Goal: Task Accomplishment & Management: Manage account settings

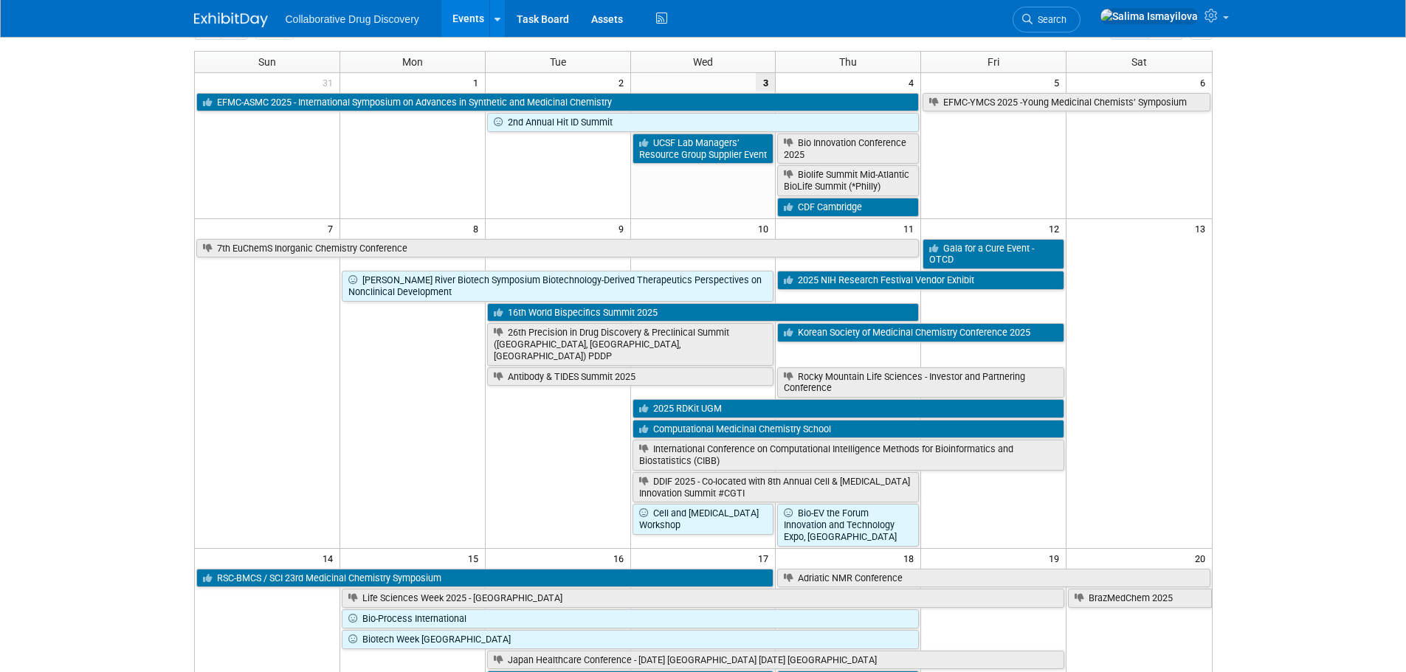
scroll to position [74, 0]
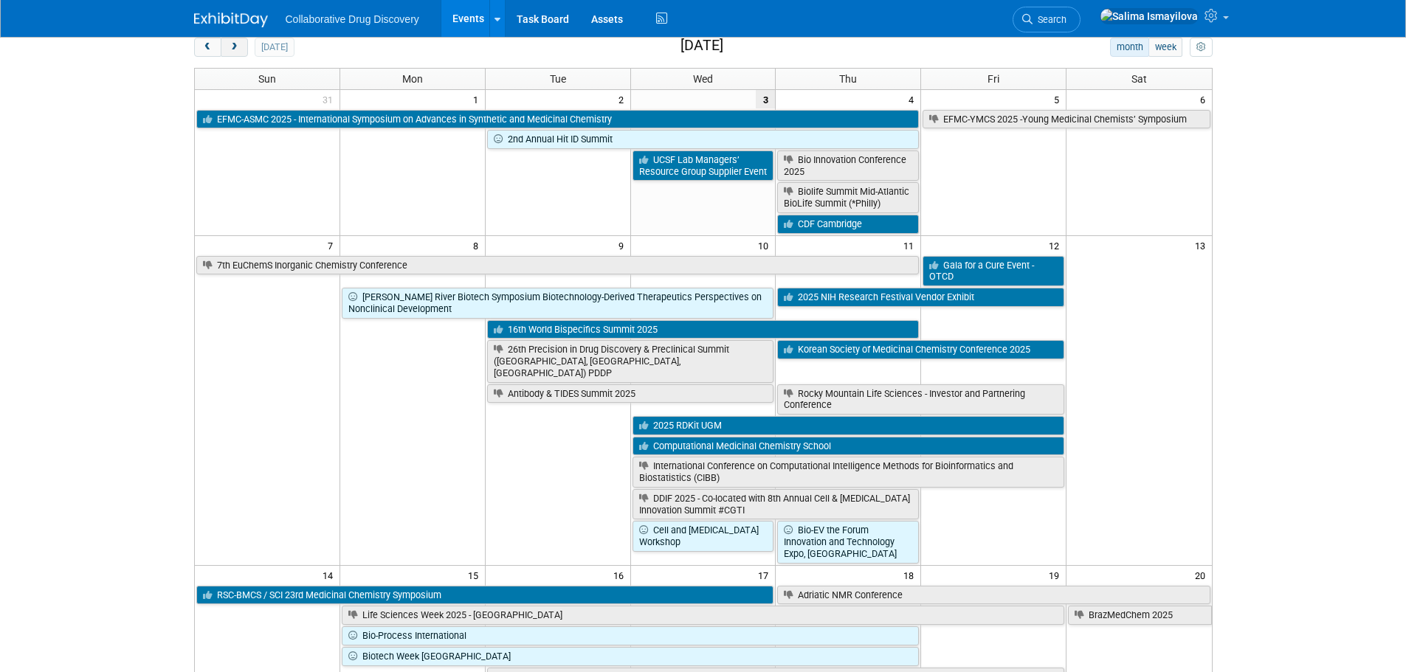
click at [233, 40] on button "next" at bounding box center [234, 47] width 27 height 19
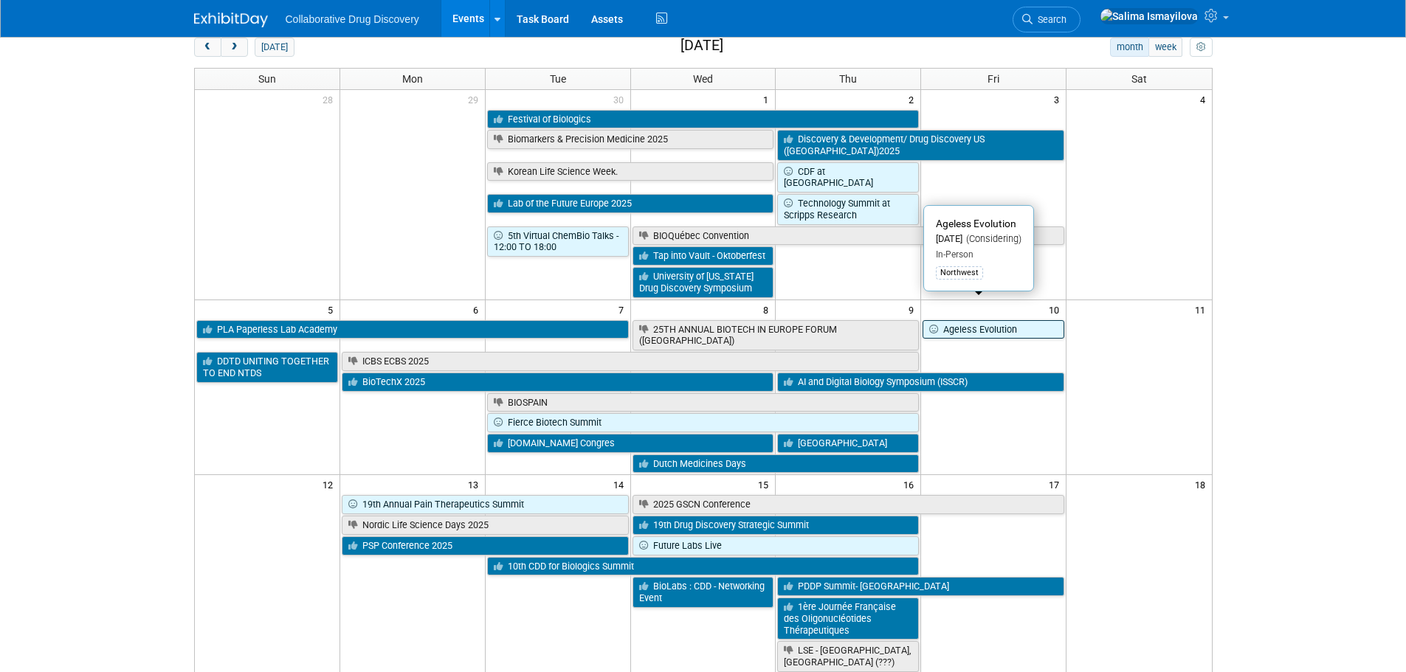
click at [1036, 320] on link "Ageless Evolution" at bounding box center [994, 329] width 142 height 19
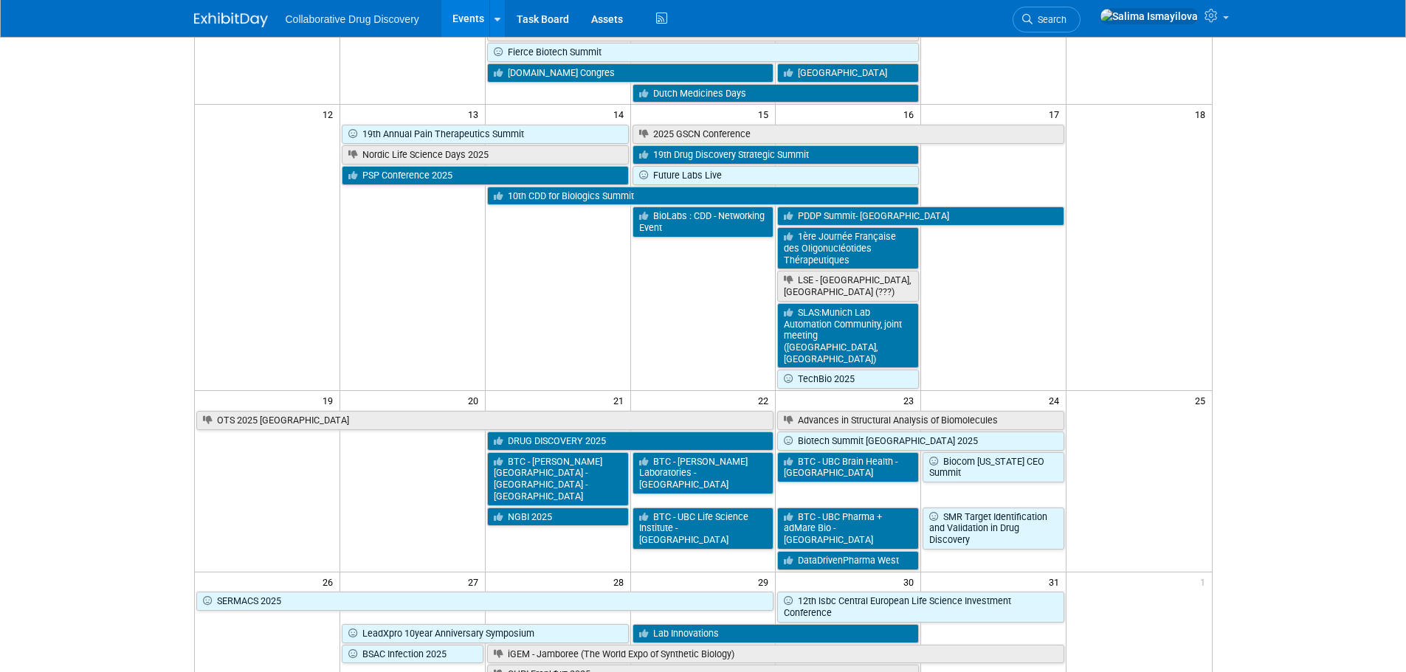
scroll to position [641, 0]
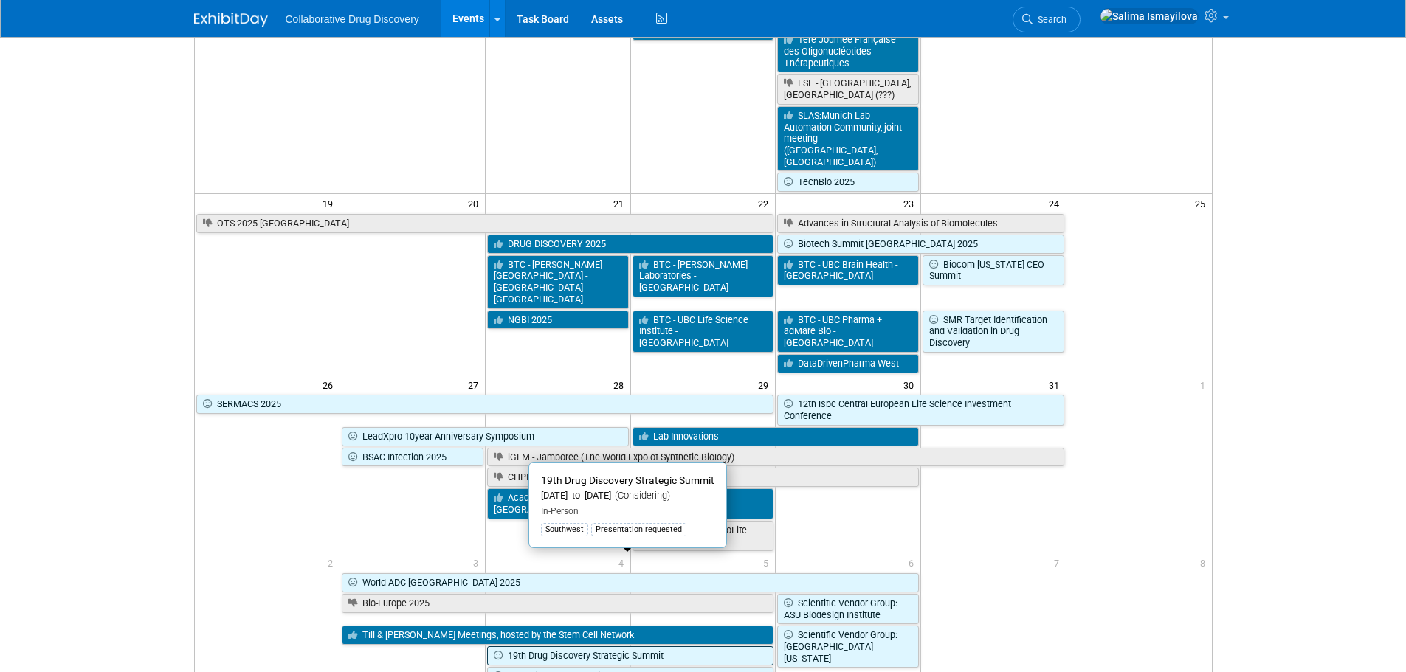
click at [596, 647] on link "19th Drug Discovery Strategic Summit" at bounding box center [630, 656] width 287 height 19
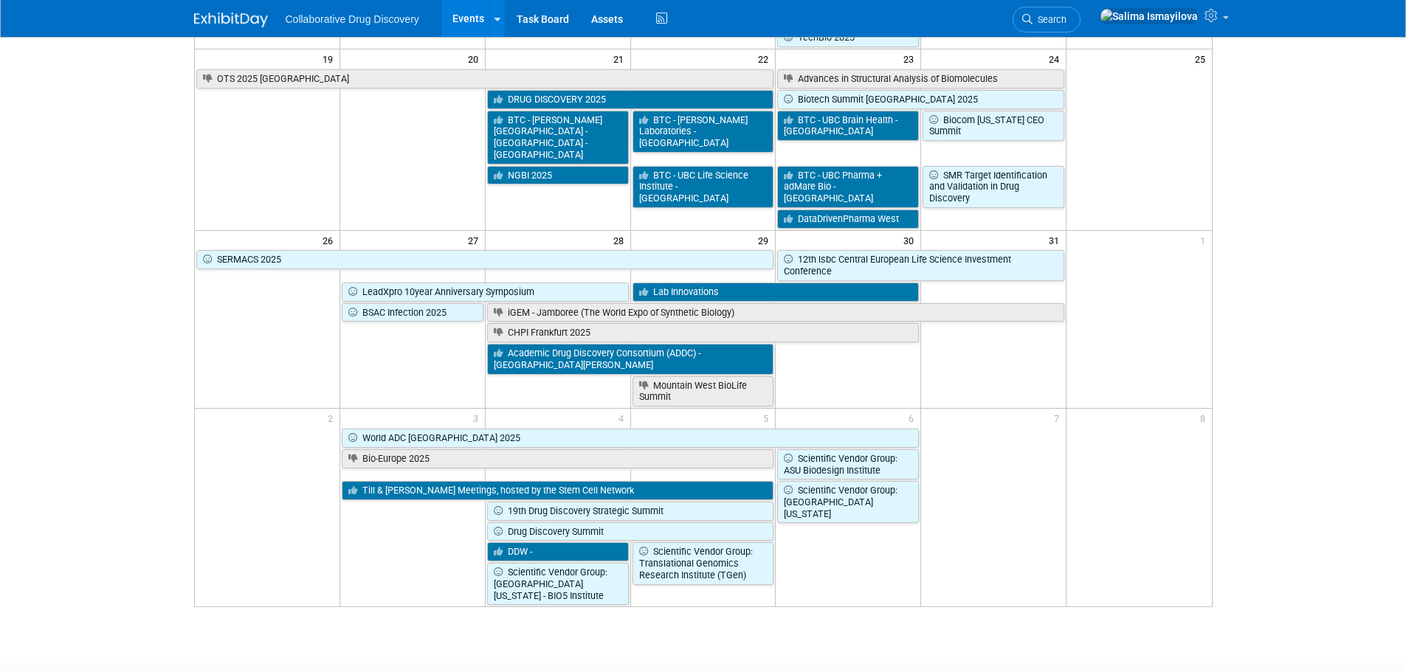
scroll to position [789, 0]
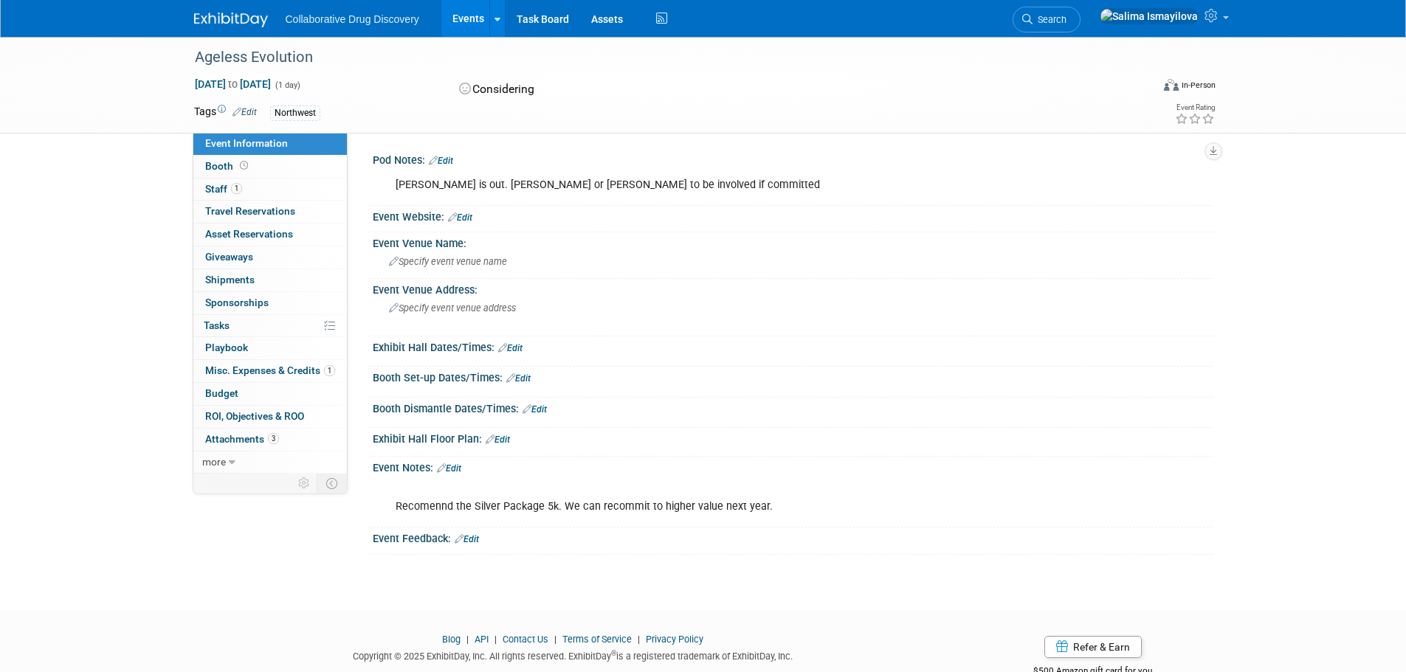
click at [256, 110] on link "Edit" at bounding box center [245, 112] width 24 height 10
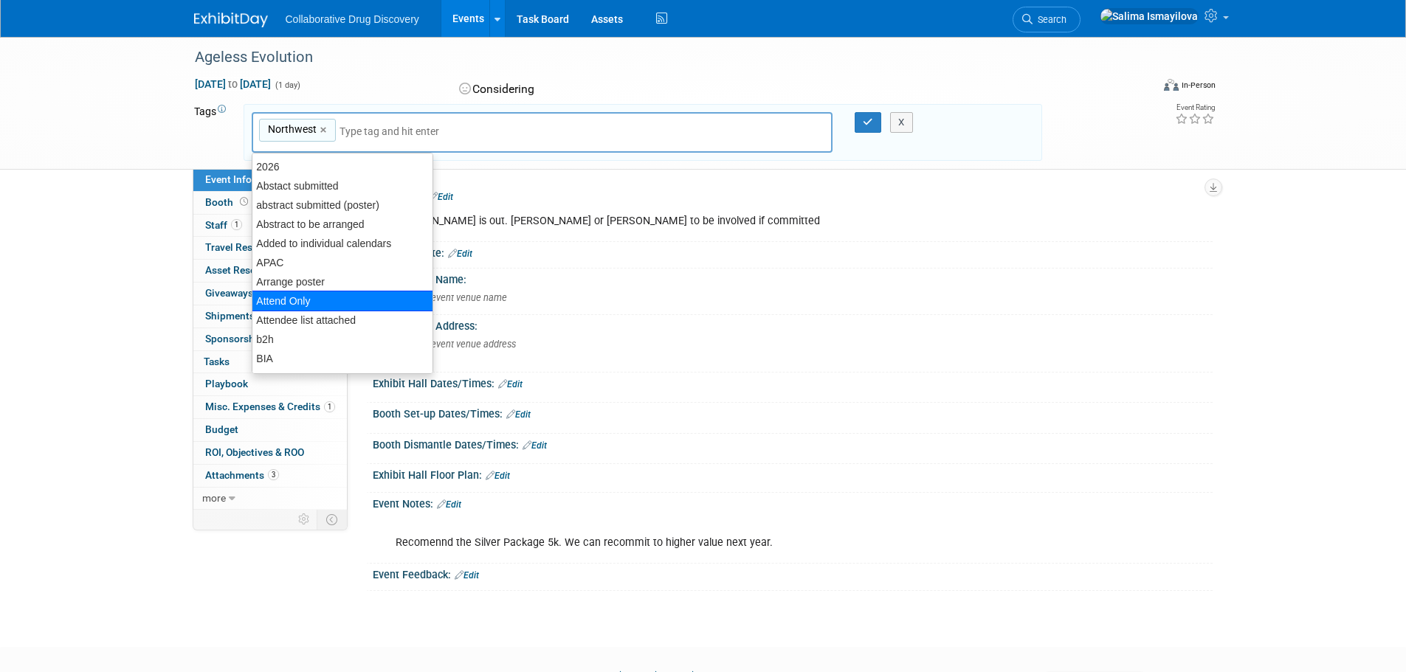
click at [323, 294] on div "Attend Only" at bounding box center [343, 301] width 182 height 21
type input "Northwest, Attend Only"
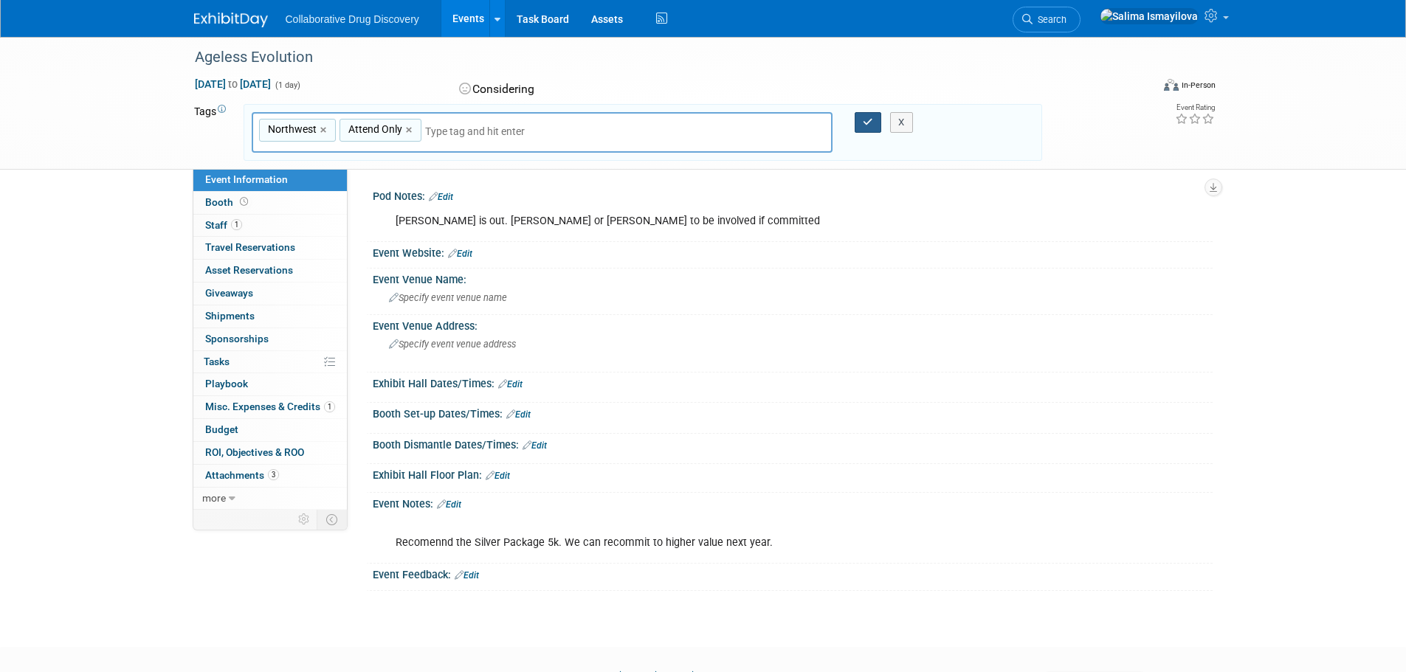
click at [874, 123] on button "button" at bounding box center [868, 122] width 27 height 21
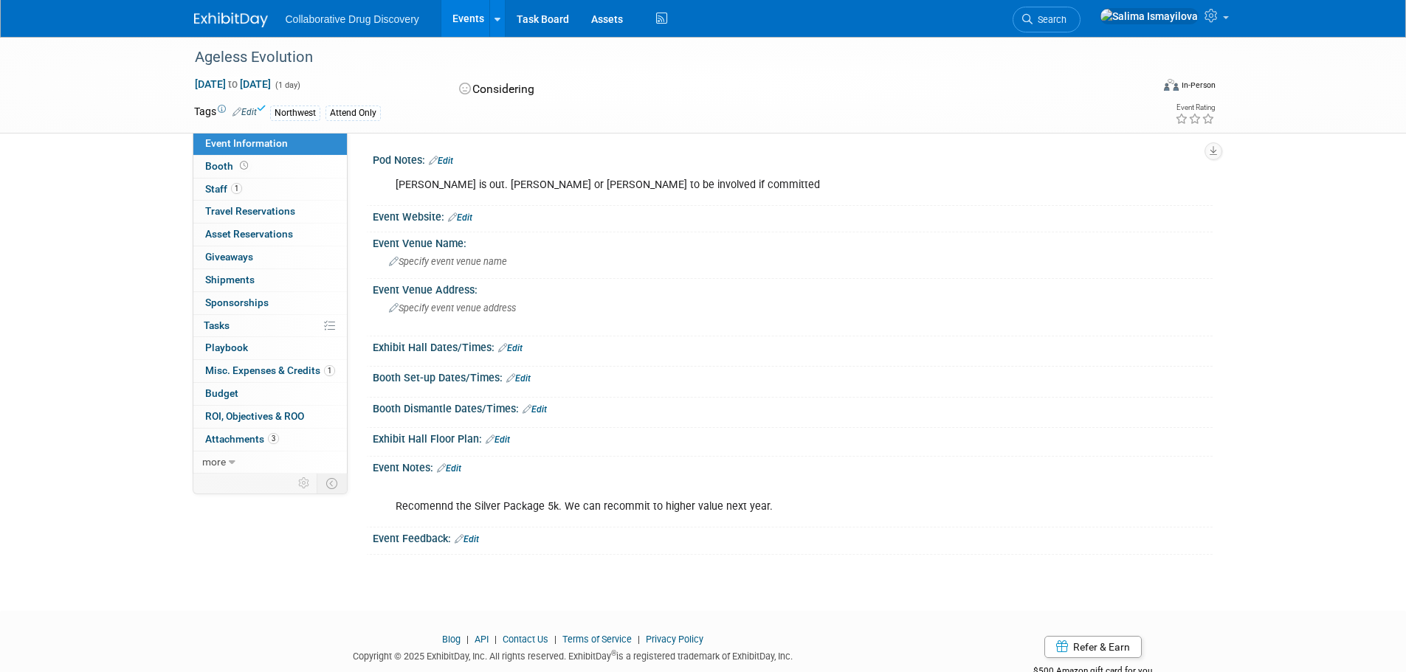
click at [501, 182] on div "Brittany is out. Salima or Phuong to be involved if committed" at bounding box center [717, 186] width 665 height 30
click at [448, 160] on link "Edit" at bounding box center [441, 161] width 24 height 10
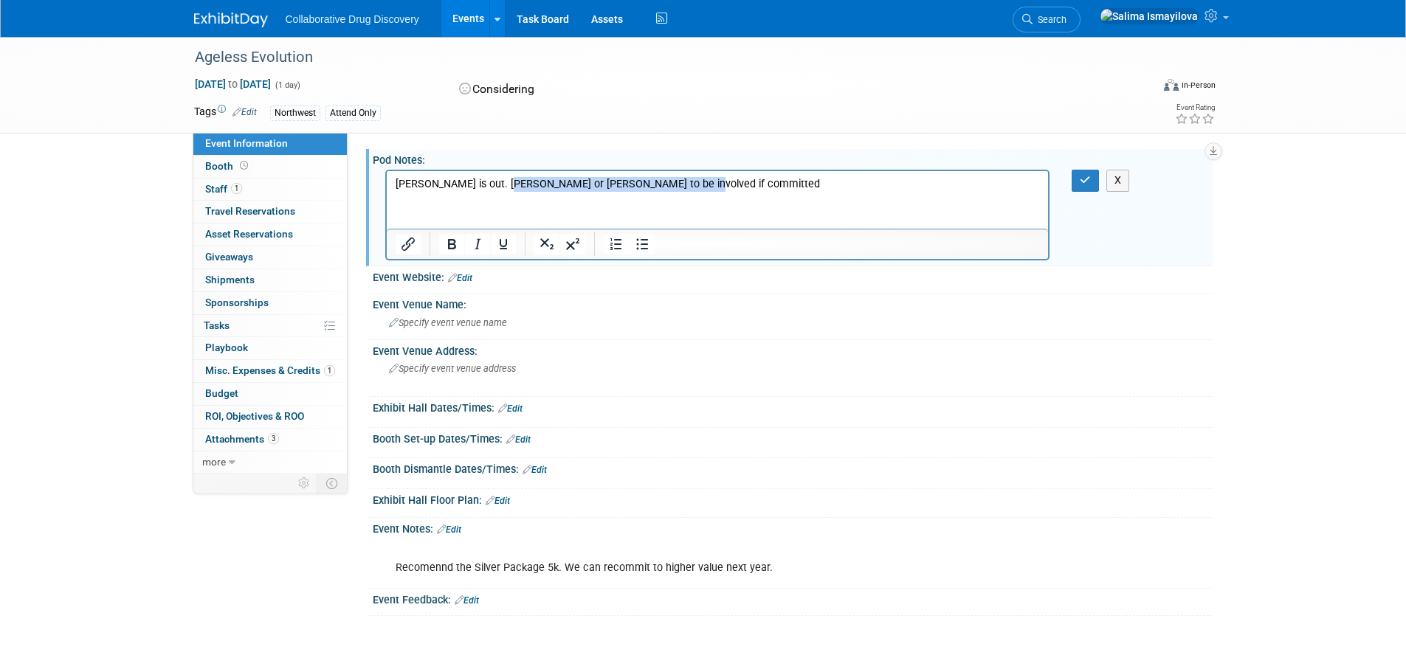
drag, startPoint x: 700, startPoint y: 181, endPoint x: 498, endPoint y: 187, distance: 201.6
click at [498, 187] on p "Brittany is out. Salima or Phuong to be involved if committed" at bounding box center [717, 184] width 645 height 15
click at [1084, 179] on icon "button" at bounding box center [1085, 180] width 11 height 10
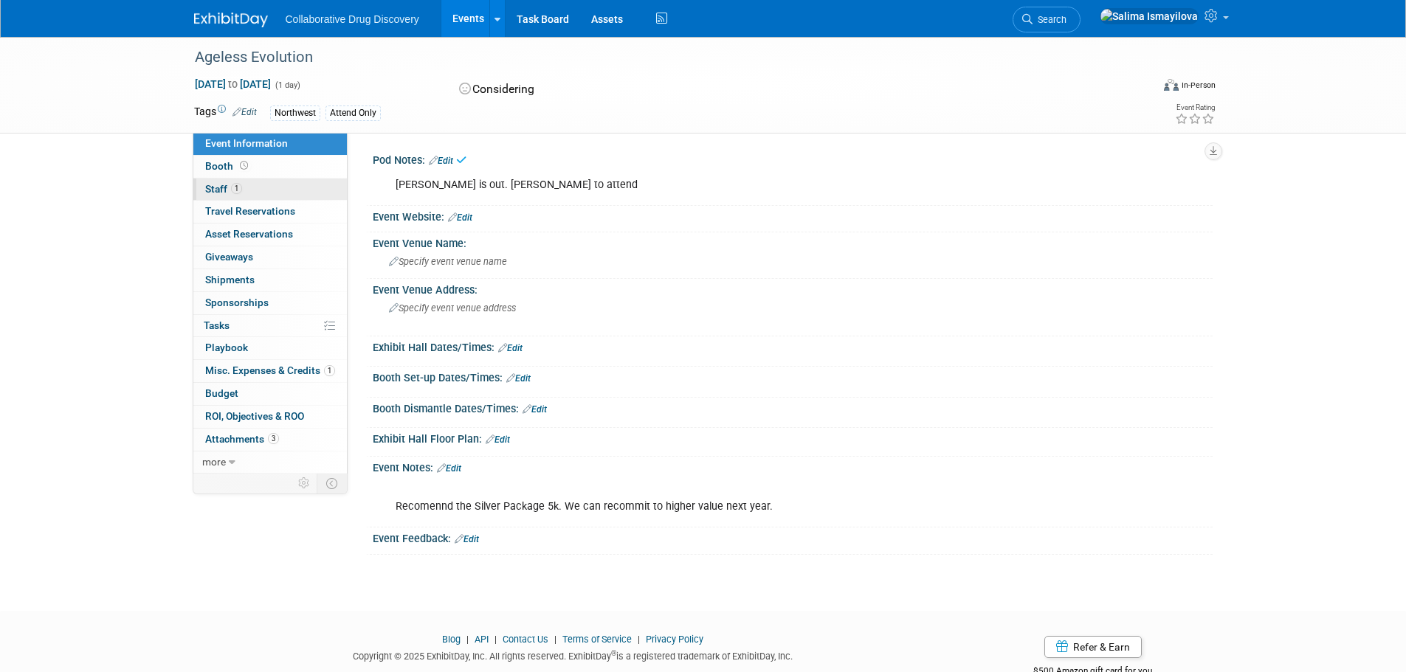
click at [217, 185] on span "Staff 1" at bounding box center [223, 189] width 37 height 12
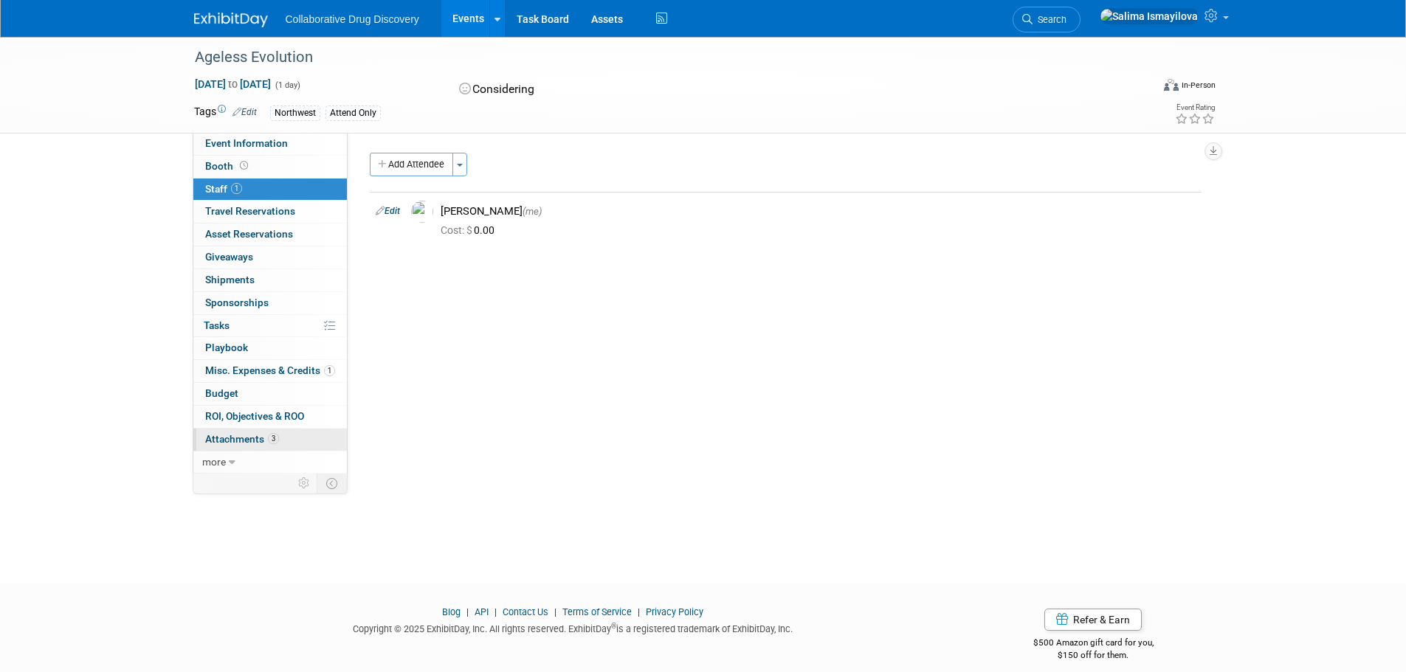
click at [252, 433] on link "3 Attachments 3" at bounding box center [270, 440] width 154 height 22
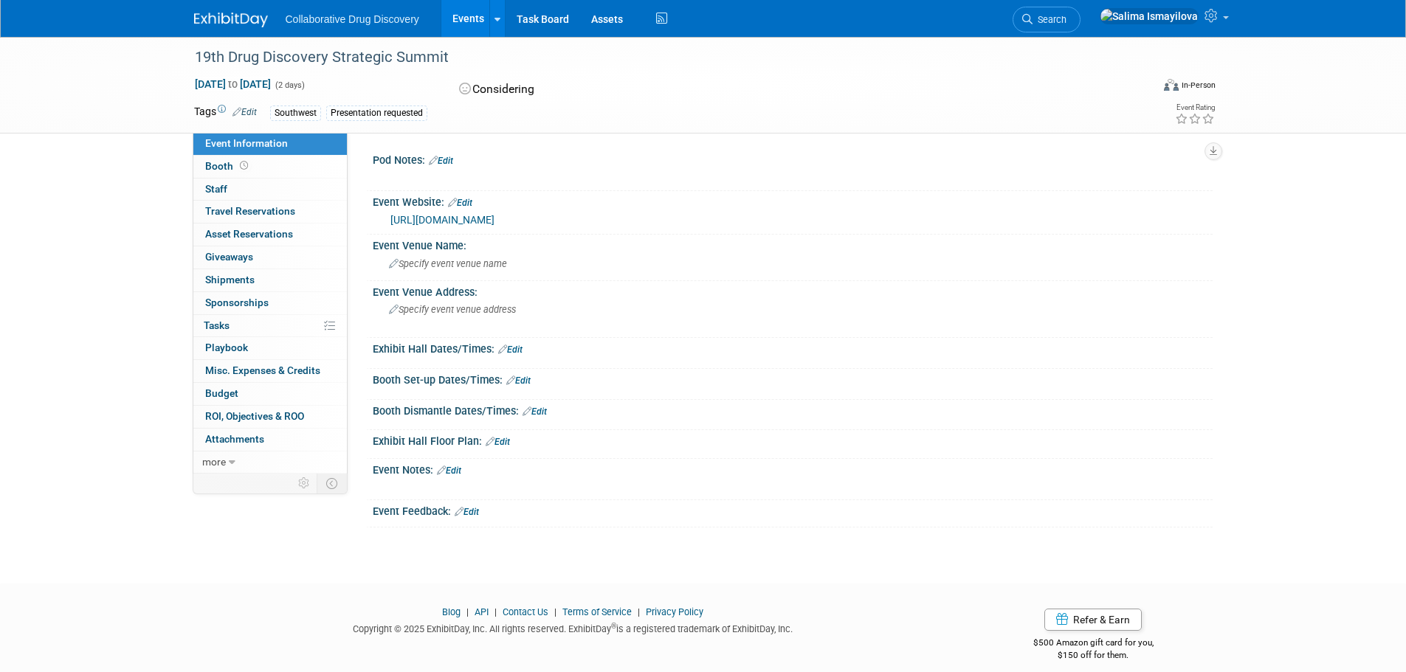
click at [247, 15] on img at bounding box center [231, 20] width 74 height 15
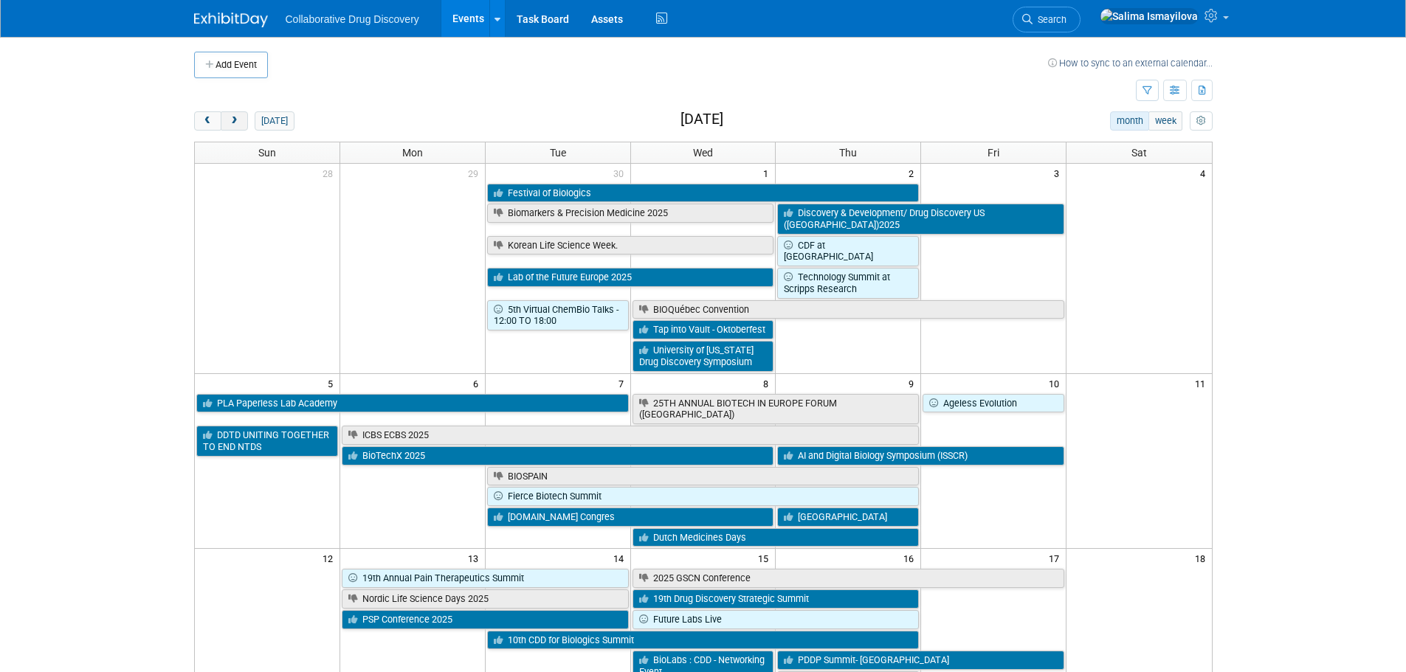
click at [241, 120] on button "next" at bounding box center [234, 120] width 27 height 19
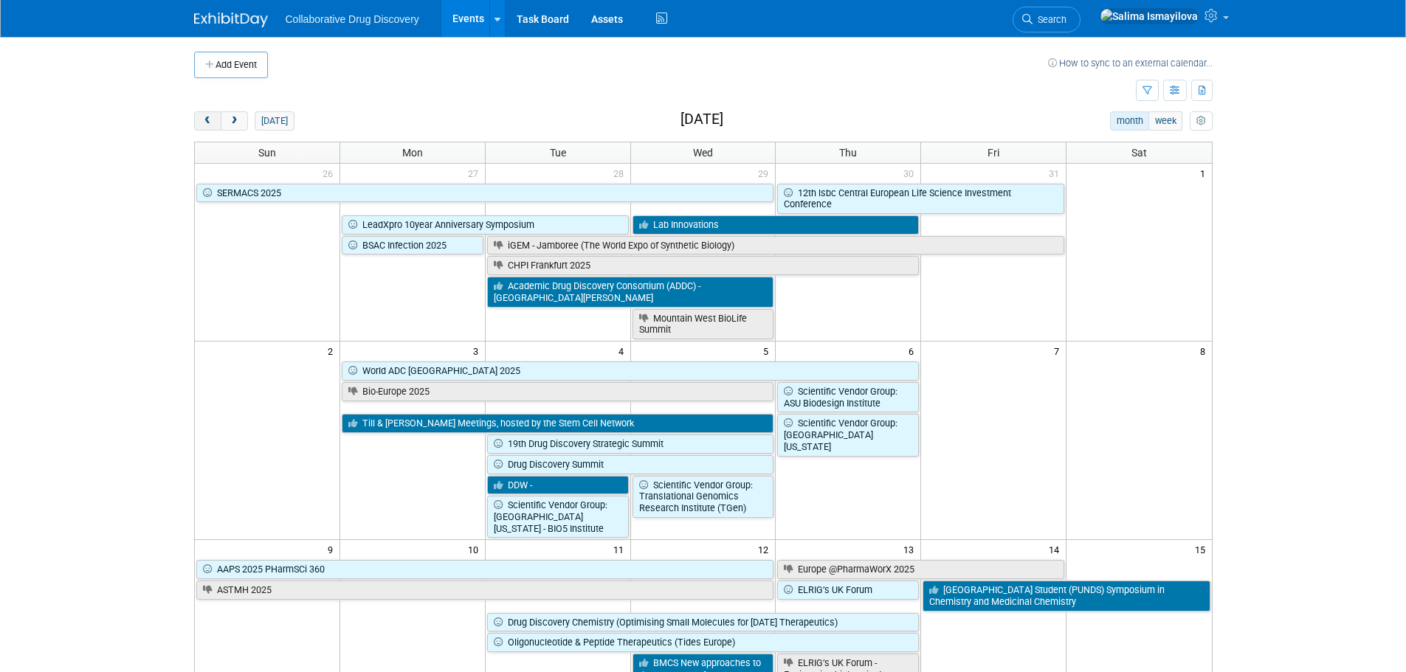
click at [210, 125] on span "prev" at bounding box center [207, 122] width 11 height 10
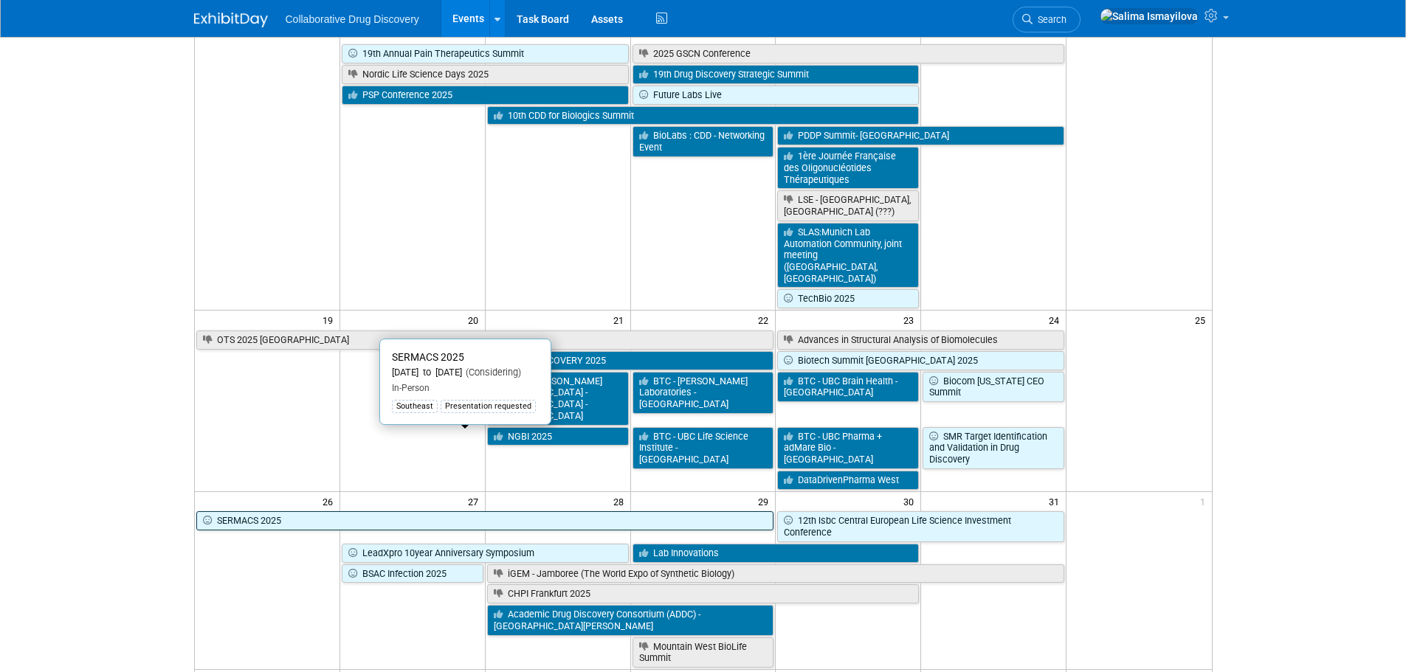
scroll to position [443, 0]
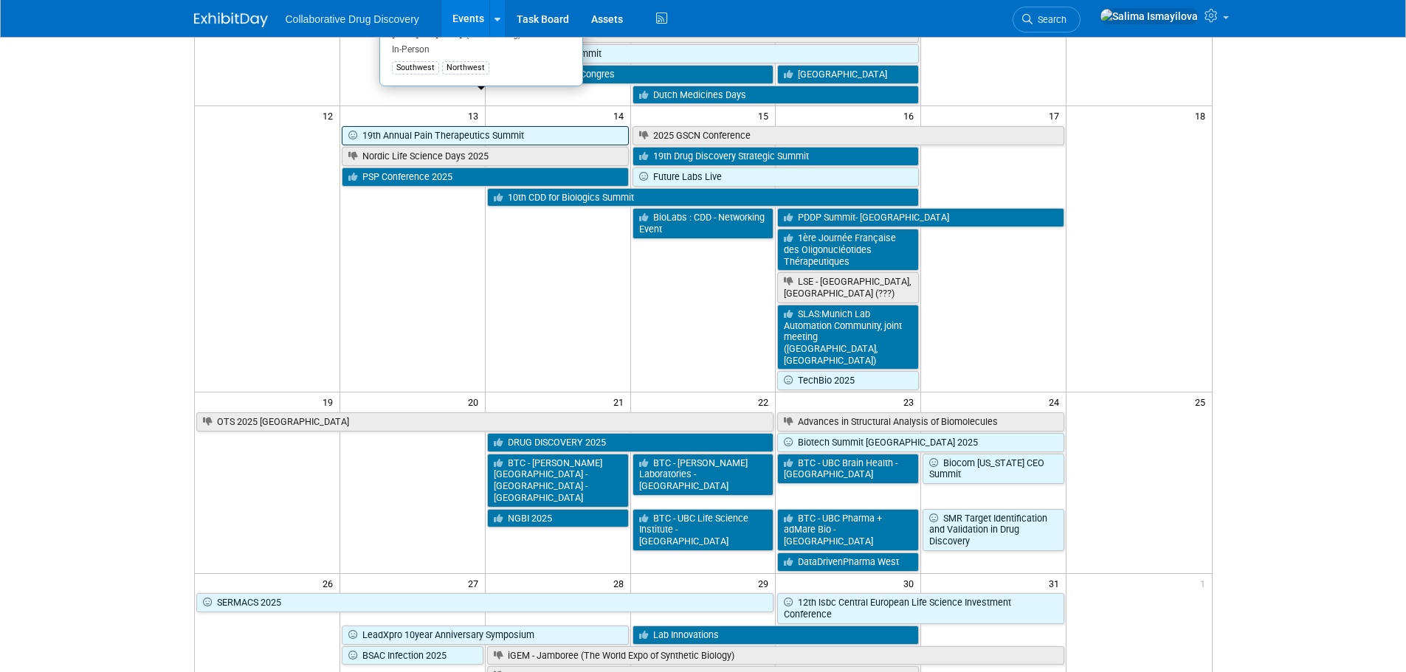
click at [424, 126] on link "19th Annual Pain Therapeutics Summit" at bounding box center [485, 135] width 287 height 19
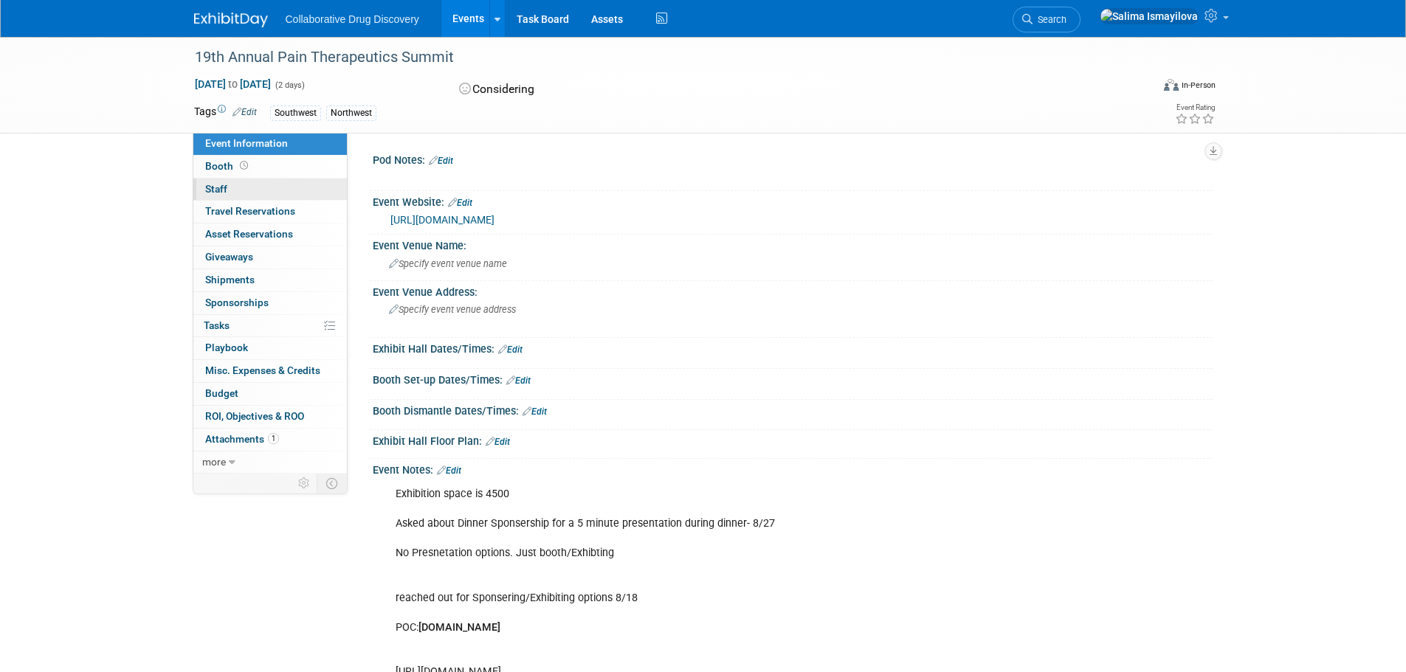
click at [225, 191] on span "Staff 0" at bounding box center [216, 189] width 22 height 12
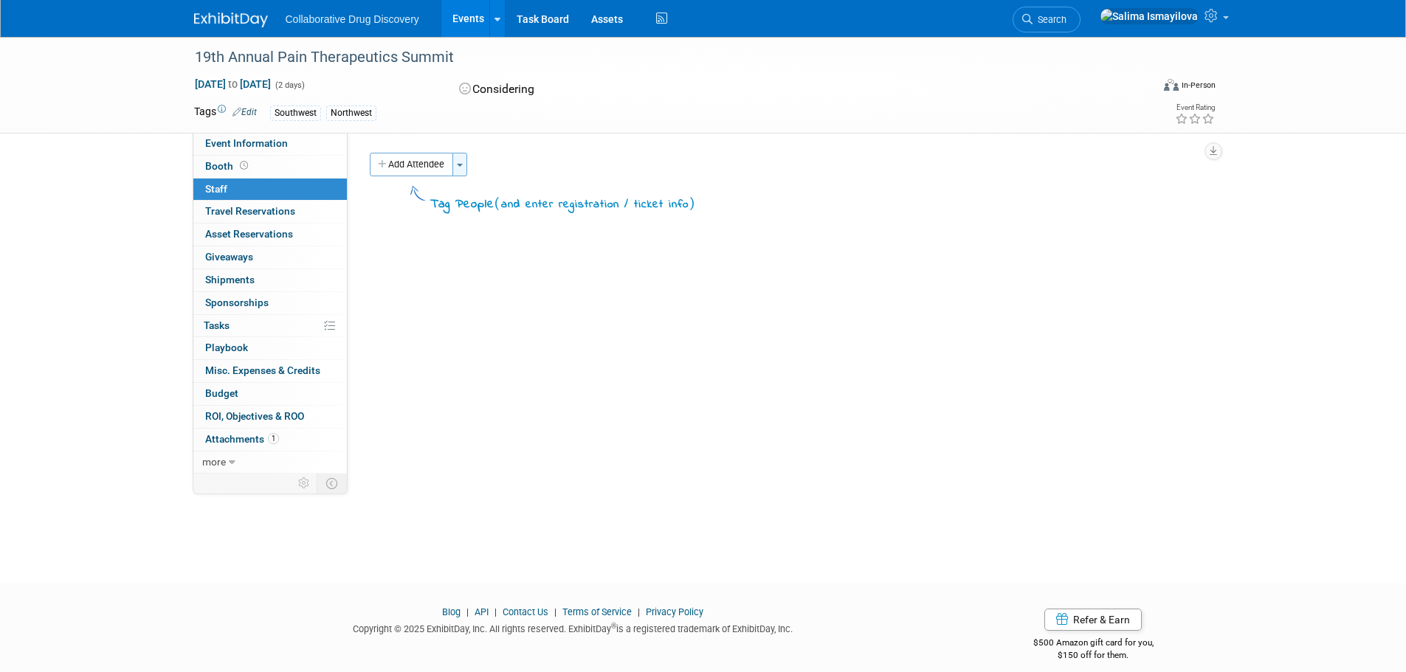
click at [462, 160] on button "Toggle Dropdown" at bounding box center [459, 165] width 15 height 24
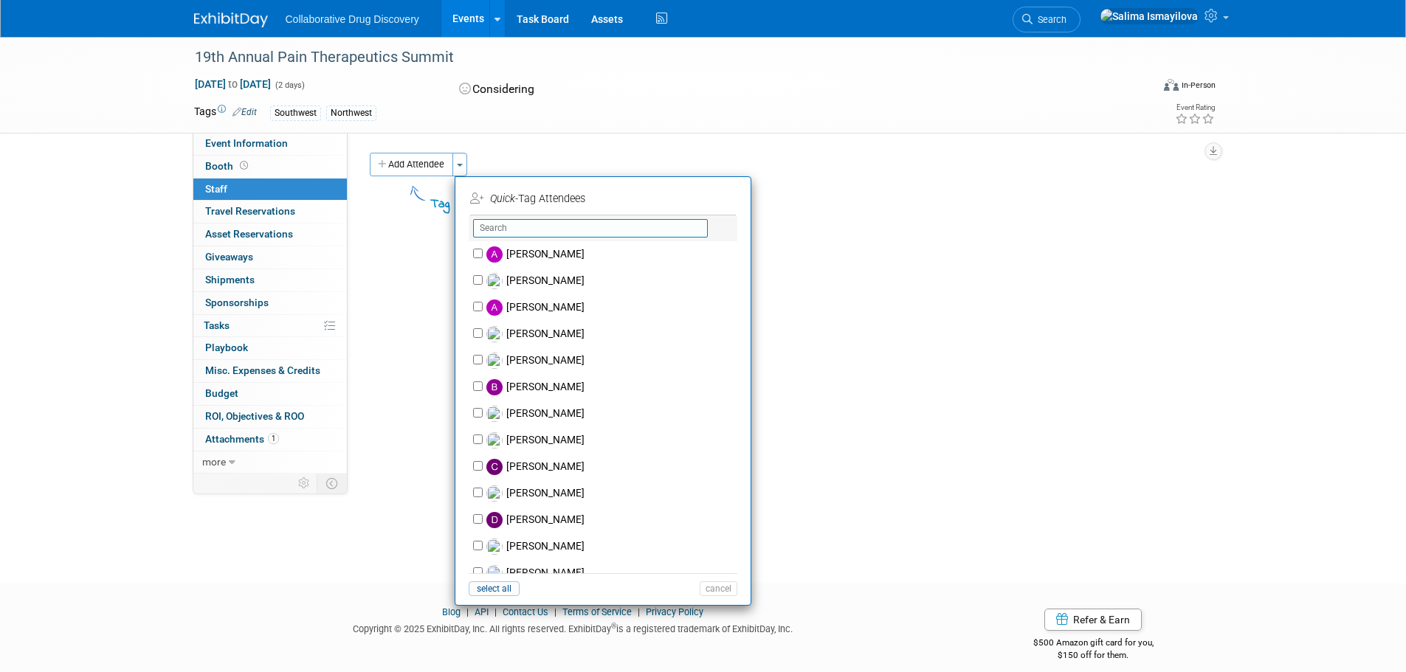
click at [521, 229] on input "text" at bounding box center [590, 228] width 235 height 18
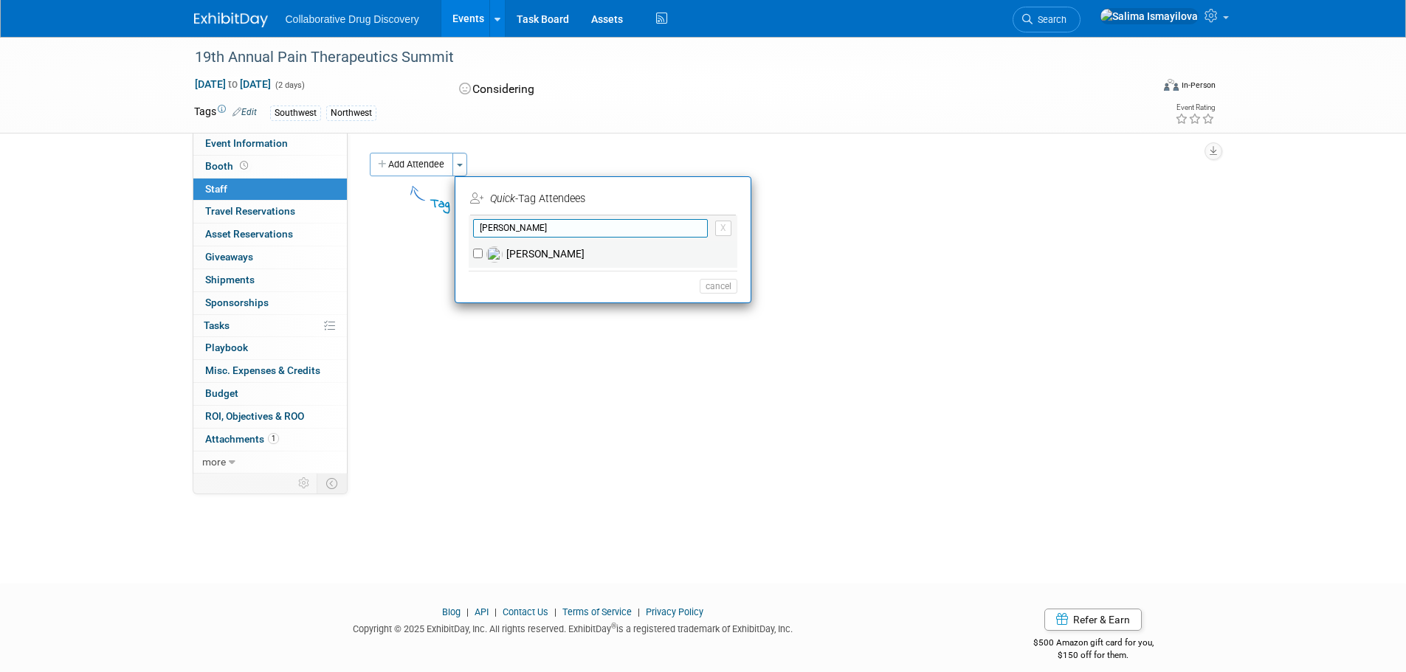
type input "keith"
click at [473, 249] on input "[PERSON_NAME]" at bounding box center [478, 254] width 10 height 10
checkbox input "true"
click at [710, 196] on button "Apply" at bounding box center [713, 198] width 45 height 21
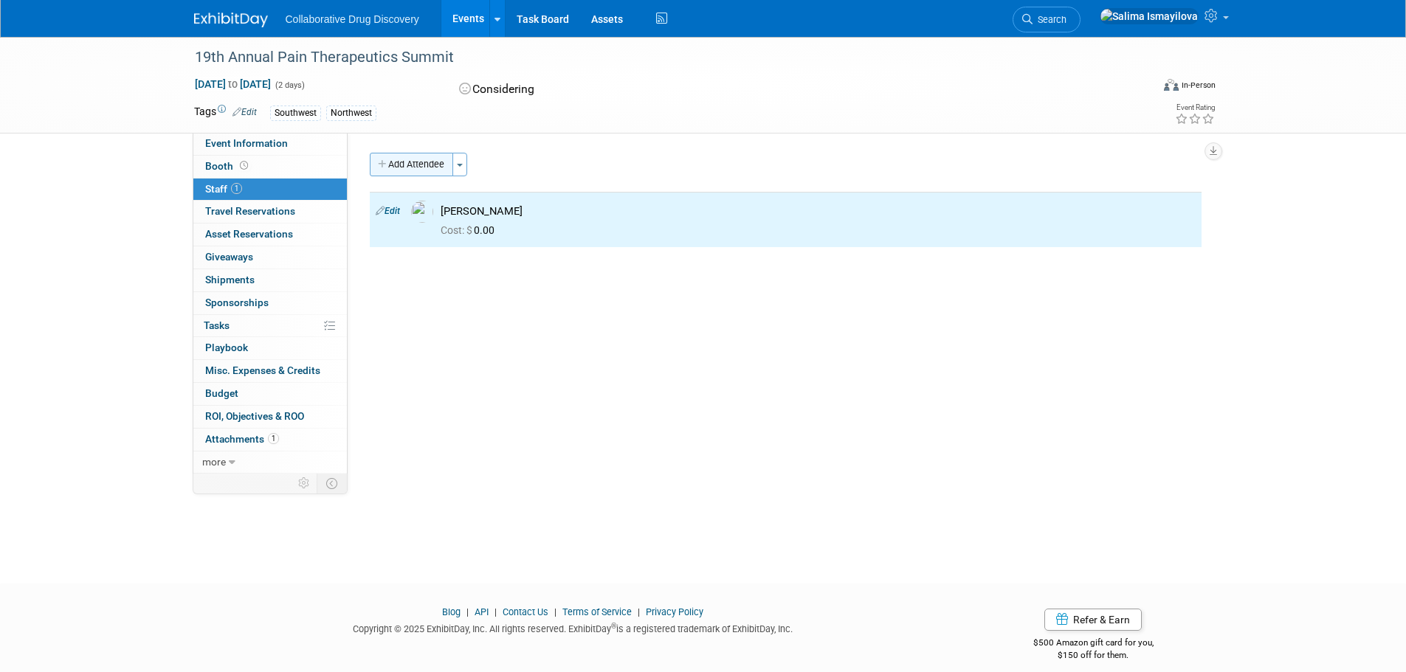
click at [424, 170] on button "Add Attendee" at bounding box center [411, 165] width 83 height 24
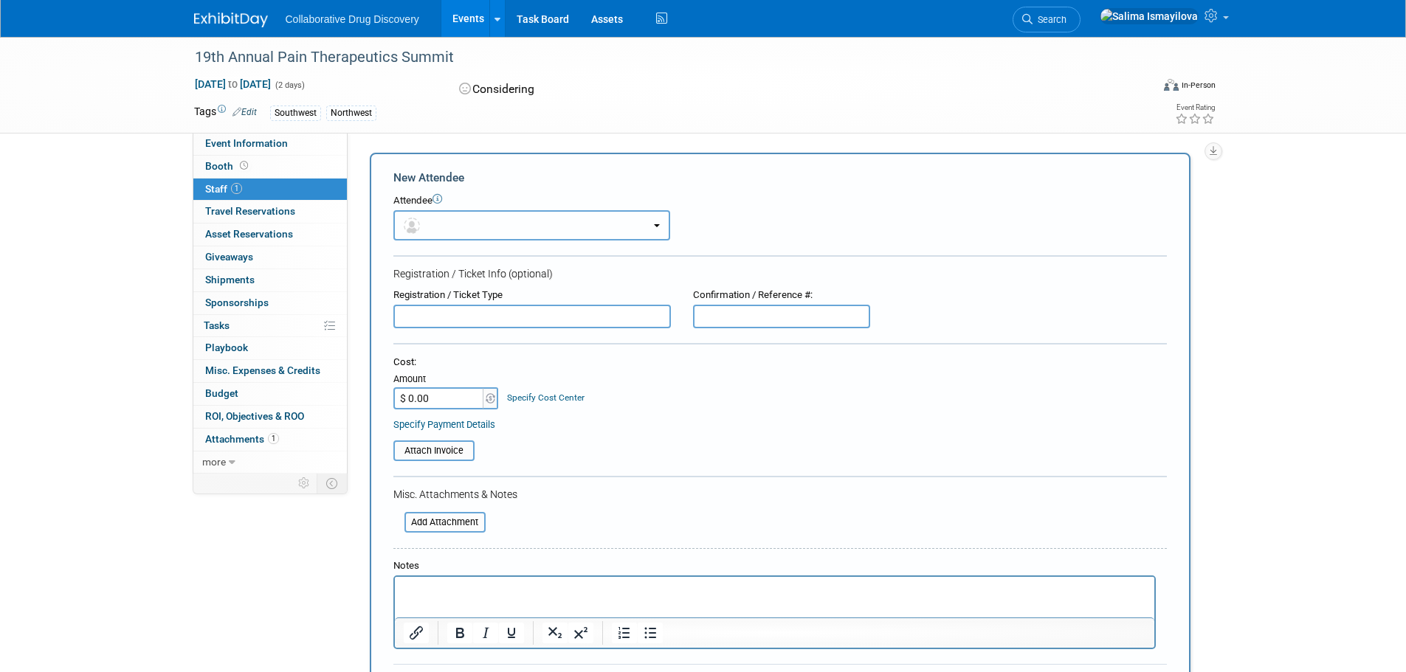
click at [458, 231] on button "button" at bounding box center [531, 225] width 277 height 30
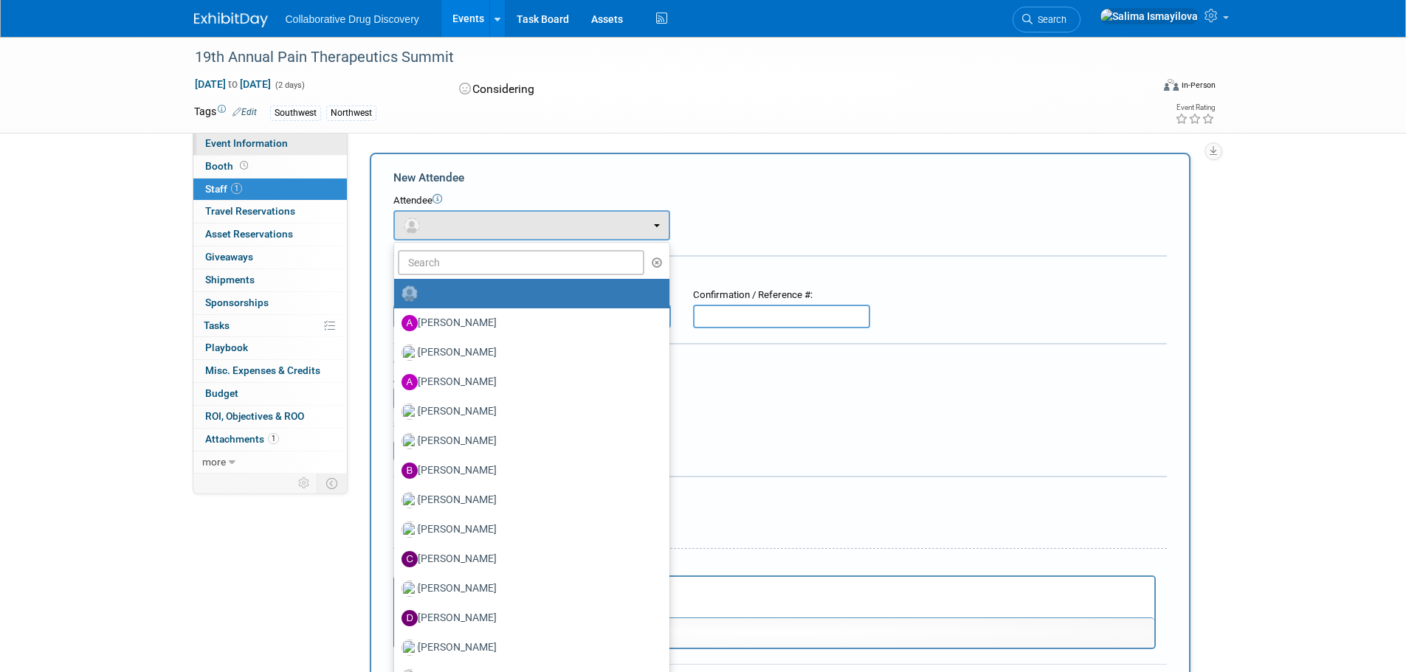
click at [222, 146] on span "Event Information" at bounding box center [246, 143] width 83 height 12
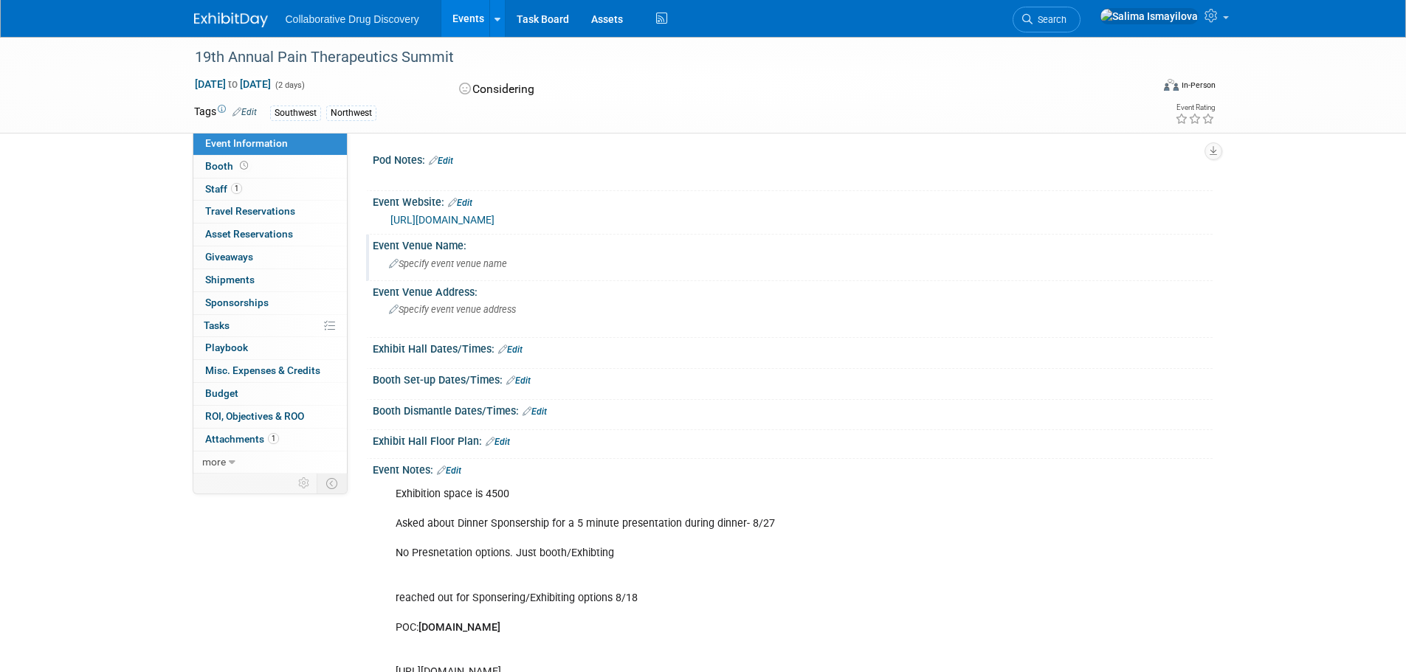
click at [426, 266] on span "Specify event venue name" at bounding box center [448, 263] width 118 height 11
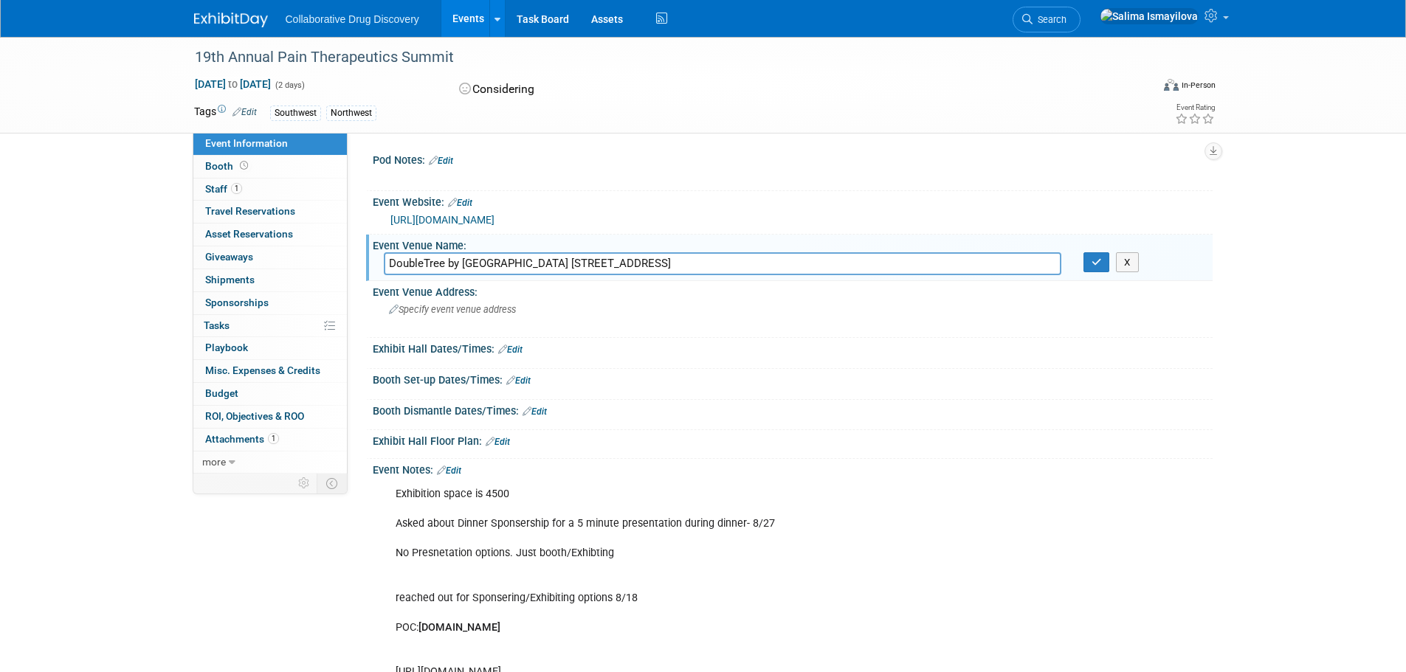
drag, startPoint x: 580, startPoint y: 264, endPoint x: 971, endPoint y: 266, distance: 390.5
click at [971, 266] on input "DoubleTree by Hilton Hotel San Diego - Mission Valley 7450 Hazard Center Drive,…" at bounding box center [723, 263] width 678 height 23
type input "DoubleTree by Hilton Hotel San Diego -"
click at [789, 312] on div "Event Venue Address: Specify event venue address" at bounding box center [789, 309] width 847 height 57
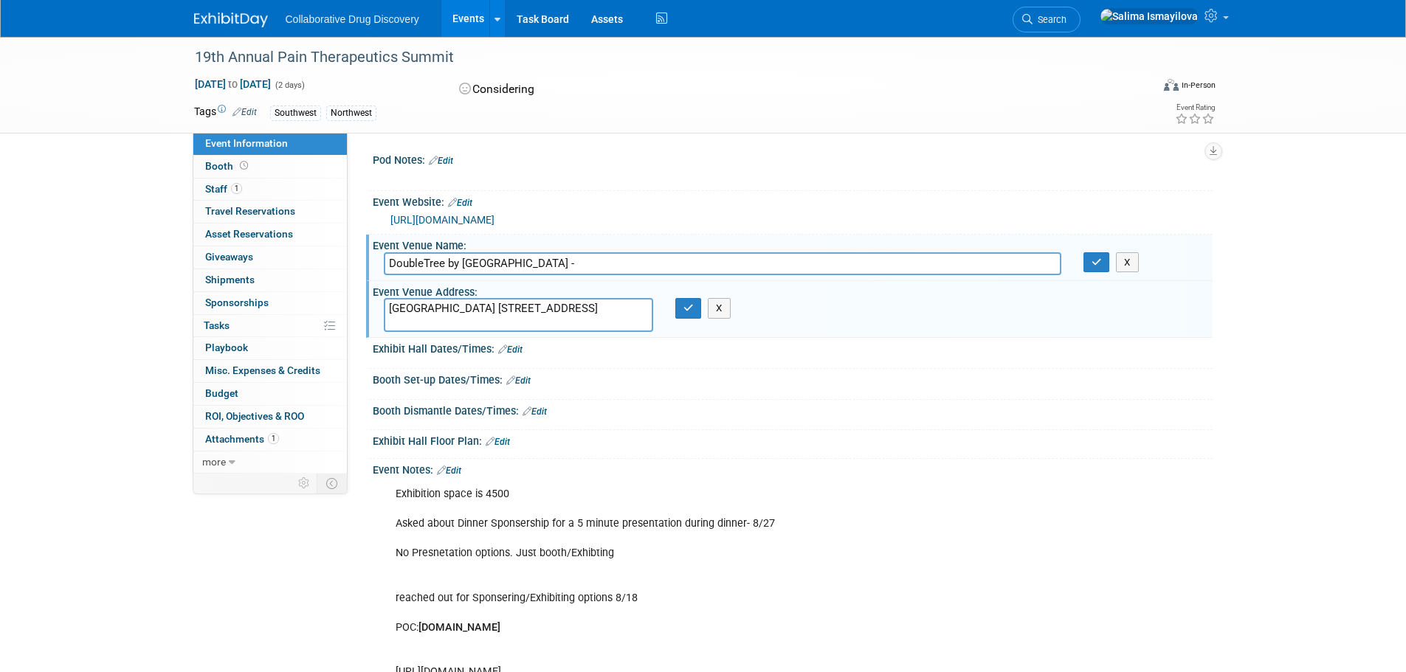
type textarea "Mission Valley 7450 Hazard Center Drive, San Diego, CA 92108 United States"
click at [610, 269] on input "DoubleTree by Hilton Hotel San Diego -" at bounding box center [723, 263] width 678 height 23
type input "DoubleTree by Hilton Hotel San Diego"
click at [685, 314] on button "button" at bounding box center [688, 308] width 27 height 21
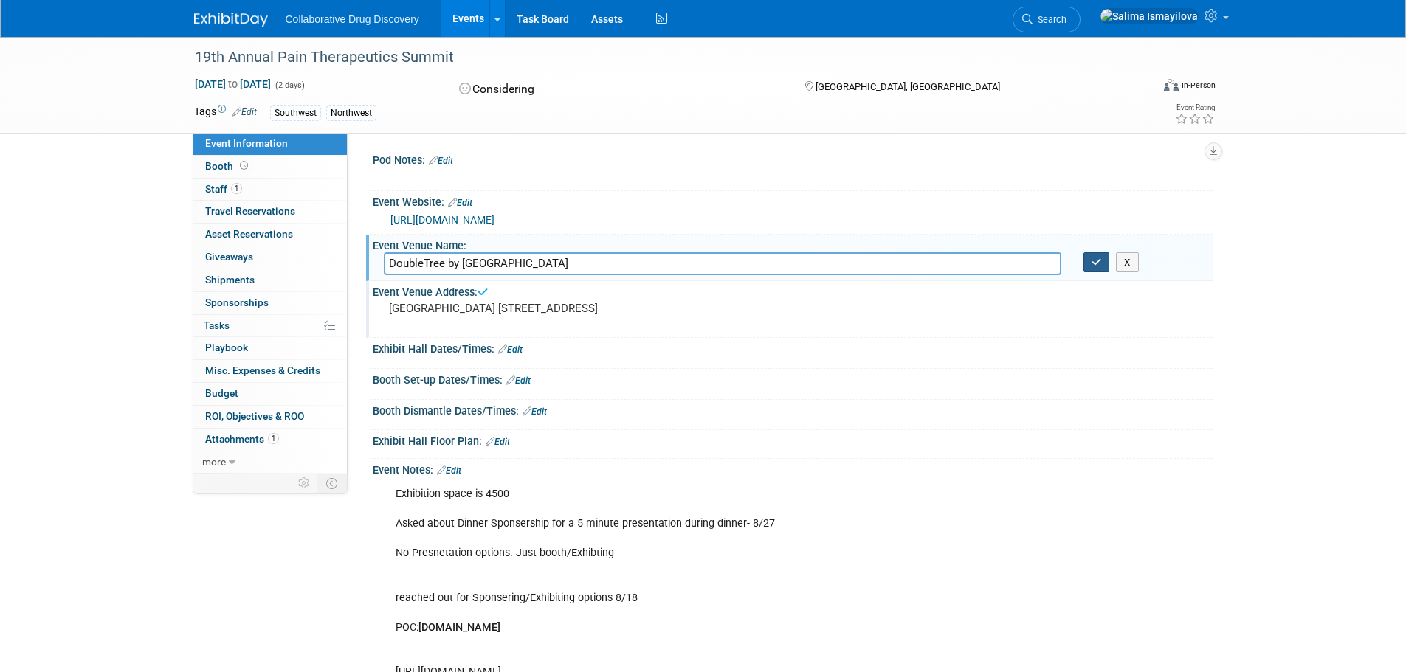
click at [1098, 264] on icon "button" at bounding box center [1097, 263] width 10 height 10
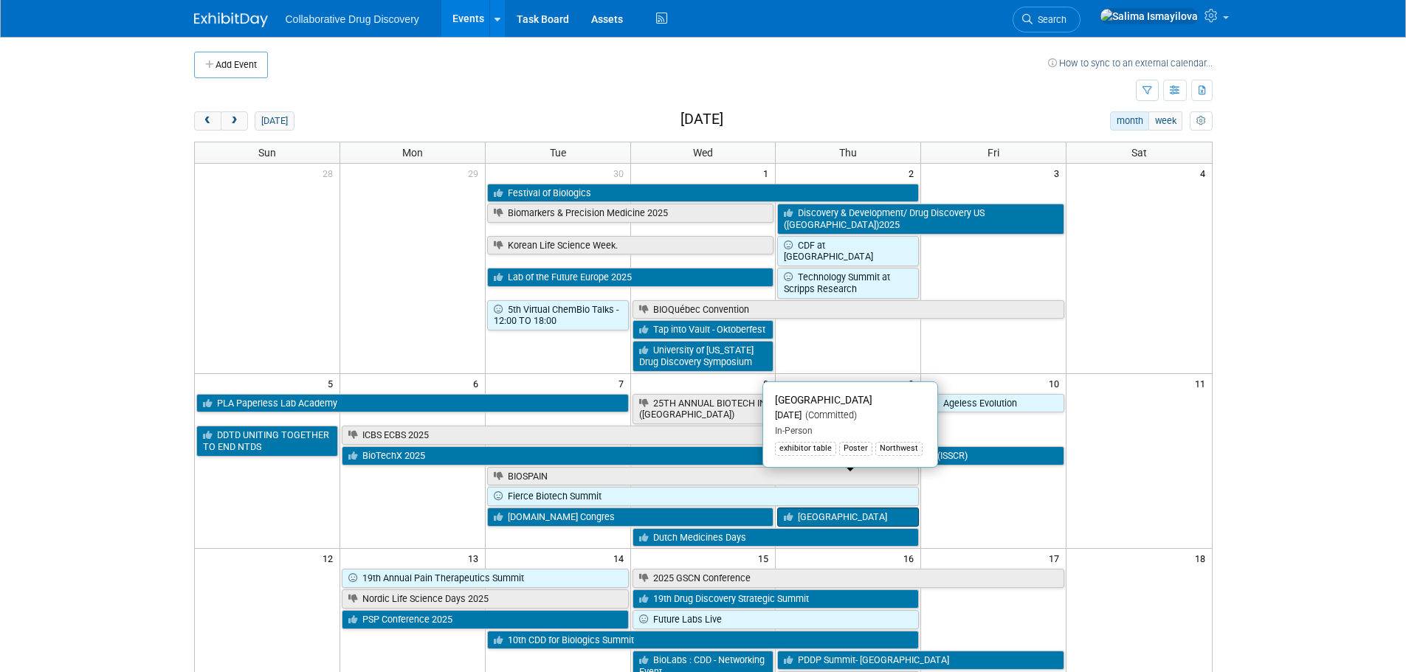
click at [795, 513] on icon at bounding box center [791, 518] width 14 height 10
